Goal: Browse casually

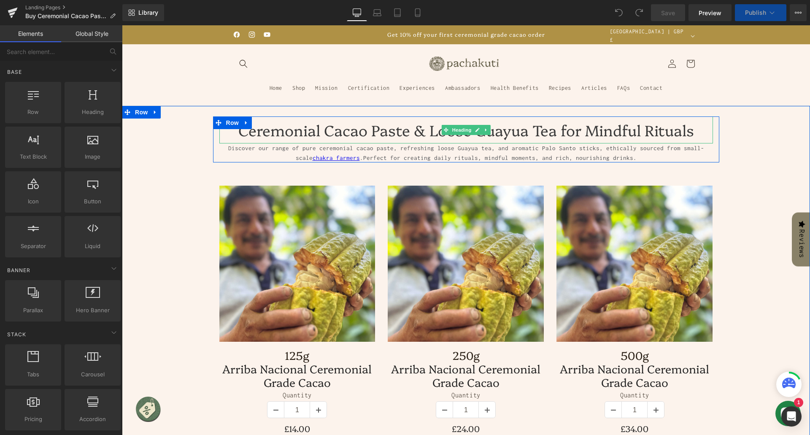
click at [386, 131] on h1 "Ceremonial Cacao Paste & Loose Guayua Tea for Mindful Rituals" at bounding box center [466, 129] width 494 height 27
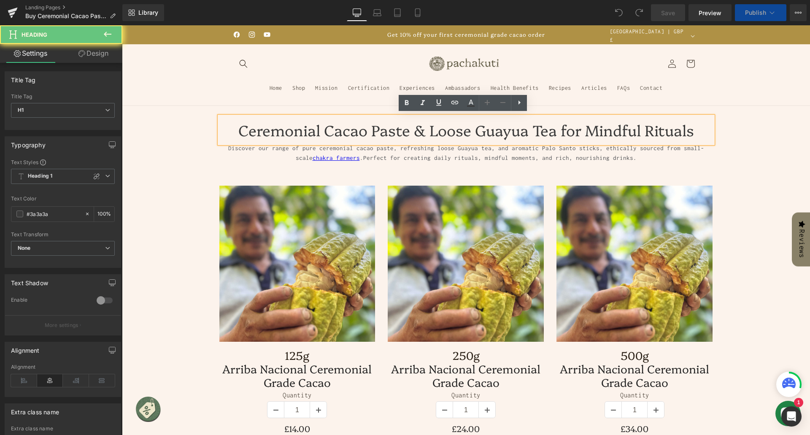
click at [371, 131] on h1 "Ceremonial Cacao Paste & Loose Guayua Tea for Mindful Rituals" at bounding box center [466, 129] width 494 height 27
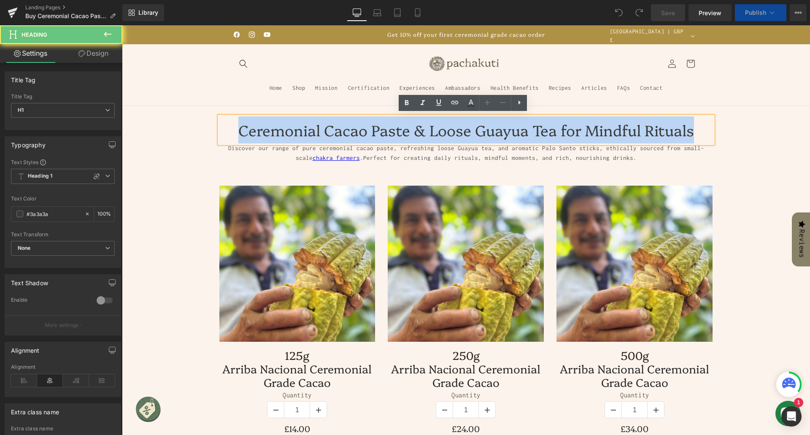
click at [371, 131] on h1 "Ceremonial Cacao Paste & Loose Guayua Tea for Mindful Rituals" at bounding box center [466, 129] width 494 height 27
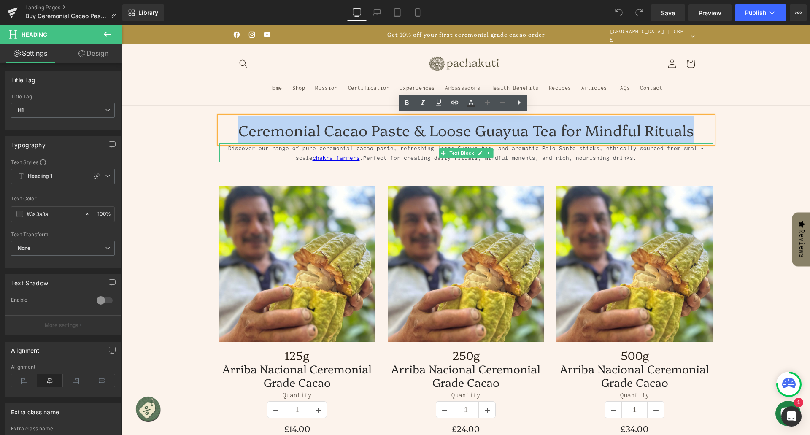
click at [270, 157] on p "Discover our range of pure ceremonial cacao paste, refreshing loose Guayua tea,…" at bounding box center [466, 152] width 494 height 19
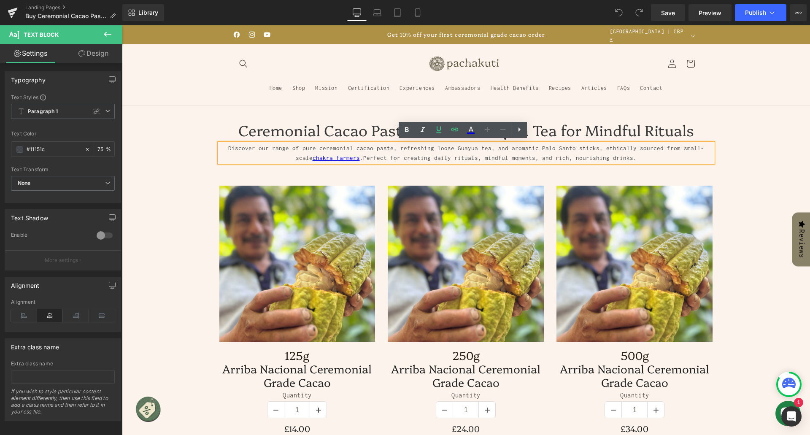
click at [268, 146] on p "Discover our range of pure ceremonial cacao paste, refreshing loose Guayua tea,…" at bounding box center [466, 152] width 494 height 19
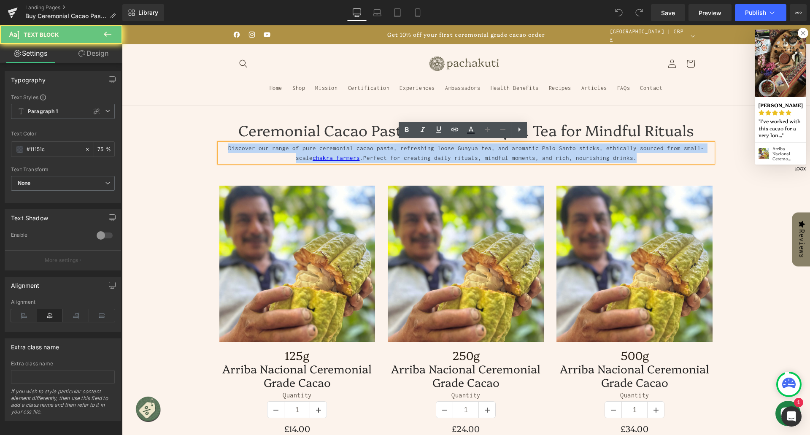
click at [268, 146] on p "Discover our range of pure ceremonial cacao paste, refreshing loose Guayua tea,…" at bounding box center [466, 152] width 494 height 19
click at [369, 149] on p "Discover our range of pure ceremonial cacao paste, refreshing loose Guayua tea,…" at bounding box center [466, 152] width 494 height 19
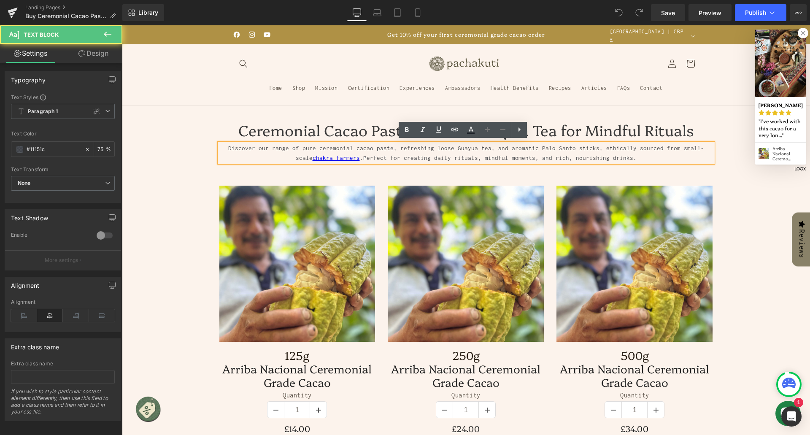
click at [378, 149] on p "Discover our range of pure ceremonial cacao paste, refreshing loose Guayua tea,…" at bounding box center [466, 152] width 494 height 19
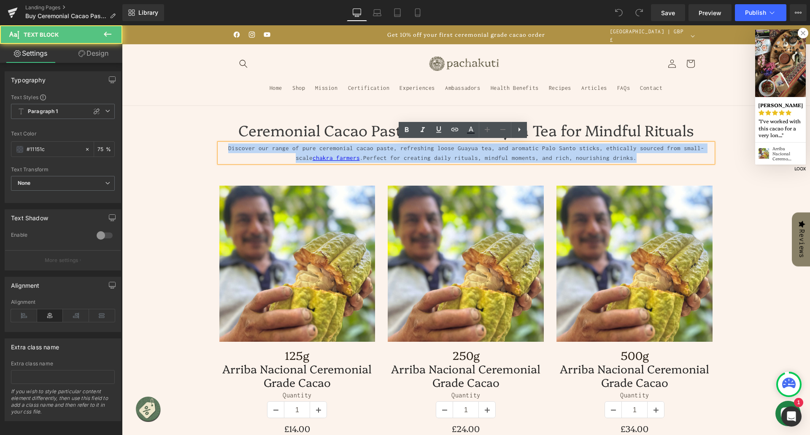
click at [378, 149] on p "Discover our range of pure ceremonial cacao paste, refreshing loose Guayua tea,…" at bounding box center [466, 152] width 494 height 19
click at [382, 154] on span "Perfect for creating daily rituals, mindful moments, and rich, nourishing drink…" at bounding box center [499, 157] width 273 height 7
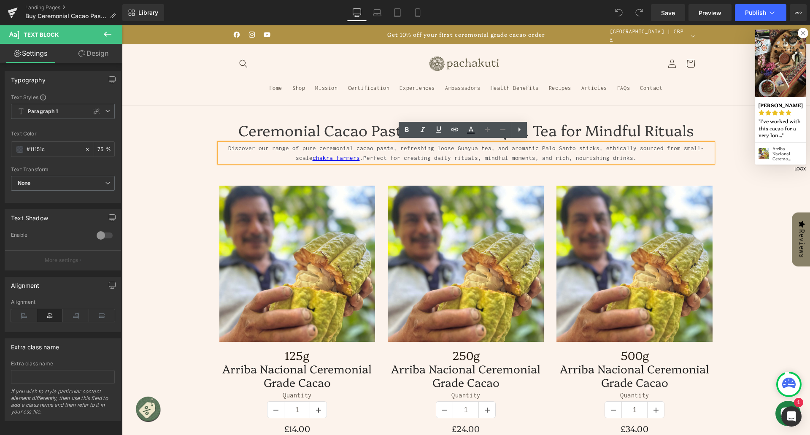
click at [312, 129] on h1 "Ceremonial Cacao Paste & Loose Guayua Tea for Mindful Rituals" at bounding box center [466, 129] width 494 height 27
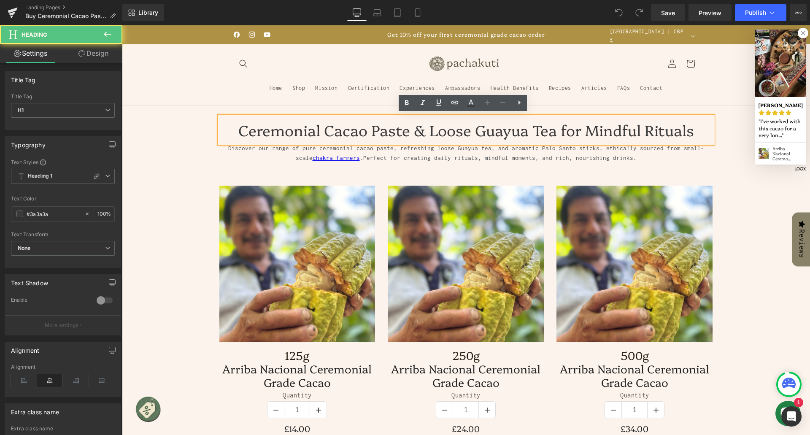
click at [365, 131] on h1 "Ceremonial Cacao Paste & Loose Guayua Tea for Mindful Rituals" at bounding box center [466, 129] width 494 height 27
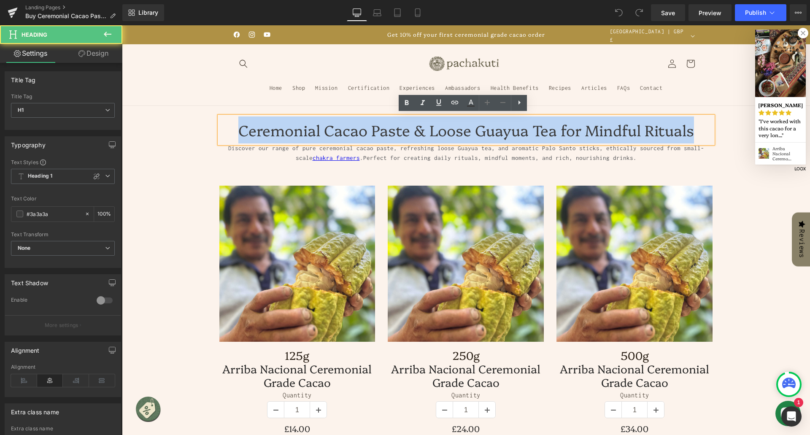
click at [365, 131] on h1 "Ceremonial Cacao Paste & Loose Guayua Tea for Mindful Rituals" at bounding box center [466, 129] width 494 height 27
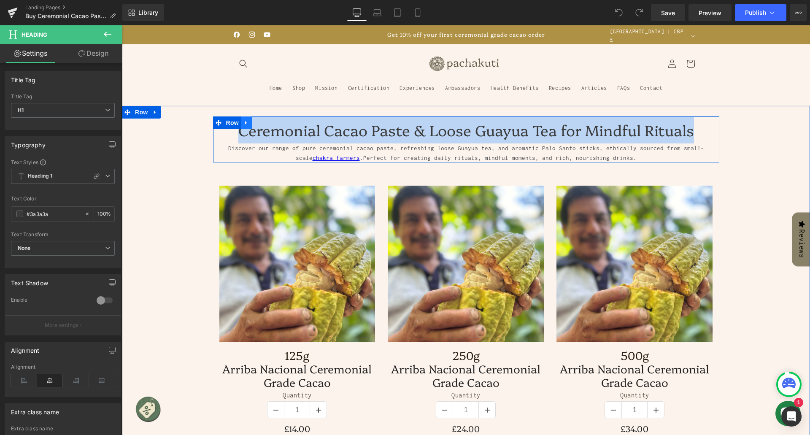
click at [246, 127] on link at bounding box center [246, 122] width 11 height 13
click at [343, 141] on div at bounding box center [466, 142] width 494 height 2
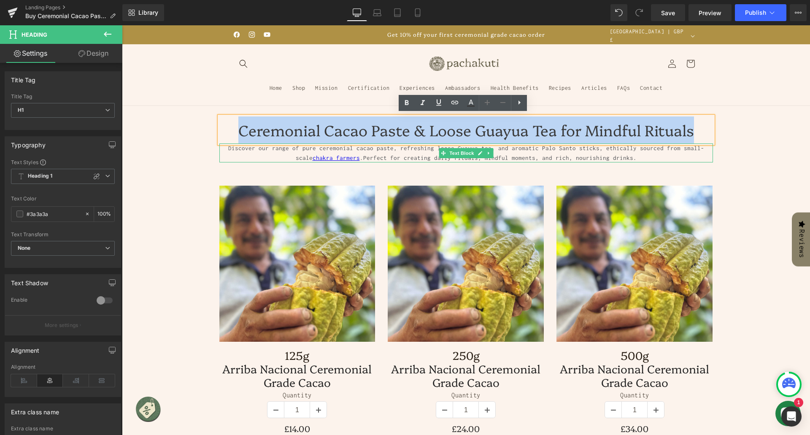
click at [378, 154] on span "Perfect for creating daily rituals, mindful moments, and rich, nourishing drink…" at bounding box center [499, 157] width 273 height 7
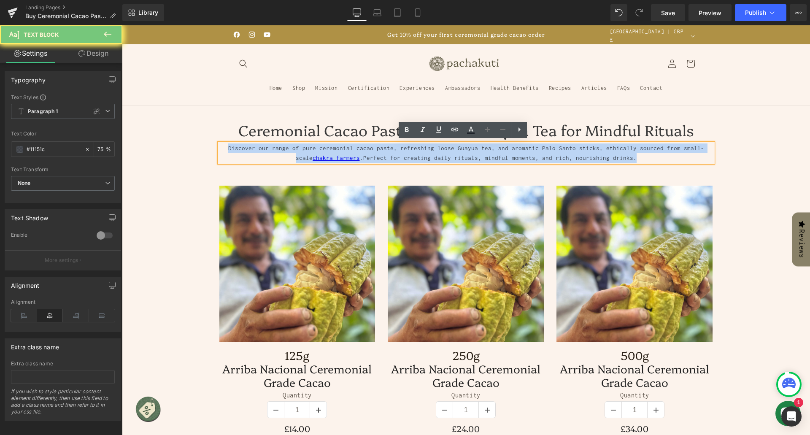
click at [378, 154] on span "Perfect for creating daily rituals, mindful moments, and rich, nourishing drink…" at bounding box center [499, 157] width 273 height 7
